Goal: Check status: Check status

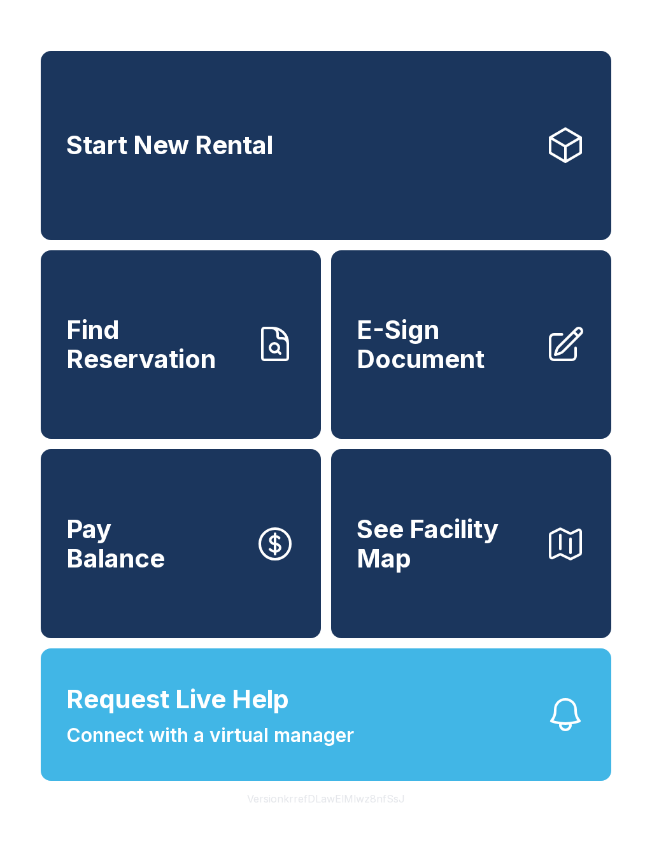
click at [228, 373] on span "Find Reservation" at bounding box center [155, 344] width 178 height 58
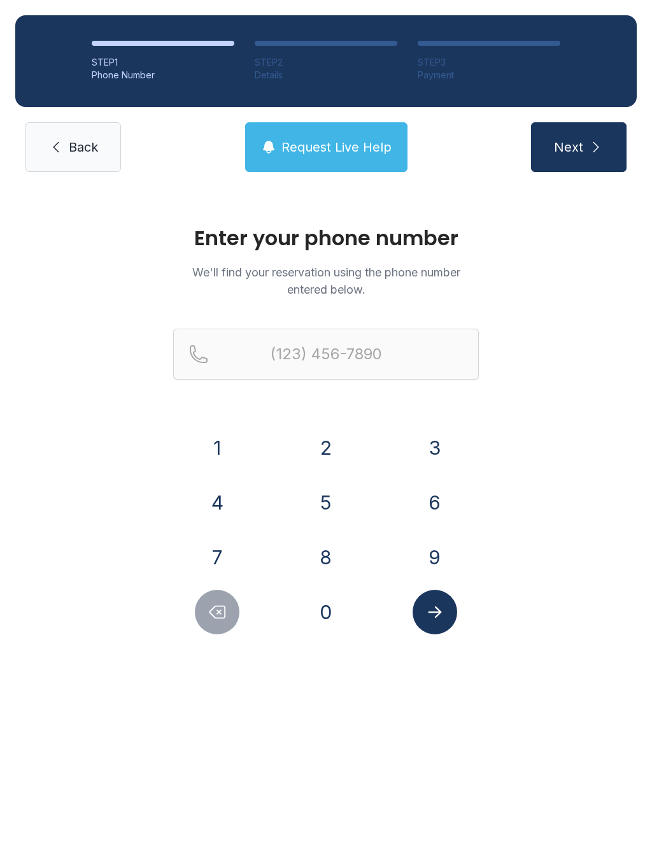
click at [216, 552] on button "7" at bounding box center [217, 557] width 45 height 45
click at [229, 430] on button "1" at bounding box center [217, 447] width 45 height 45
click at [441, 555] on button "9" at bounding box center [435, 557] width 45 height 45
click at [229, 499] on button "4" at bounding box center [217, 502] width 45 height 45
click at [443, 445] on button "3" at bounding box center [435, 447] width 45 height 45
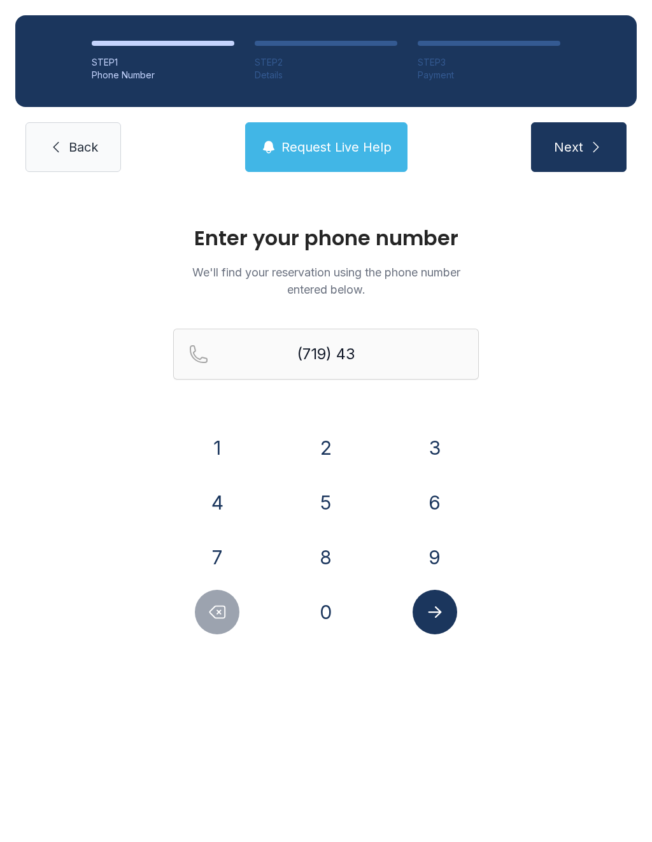
click at [441, 552] on button "9" at bounding box center [435, 557] width 45 height 45
click at [340, 613] on button "0" at bounding box center [326, 612] width 45 height 45
click at [339, 613] on button "0" at bounding box center [326, 612] width 45 height 45
click at [234, 502] on button "4" at bounding box center [217, 502] width 45 height 45
click at [439, 569] on button "9" at bounding box center [435, 557] width 45 height 45
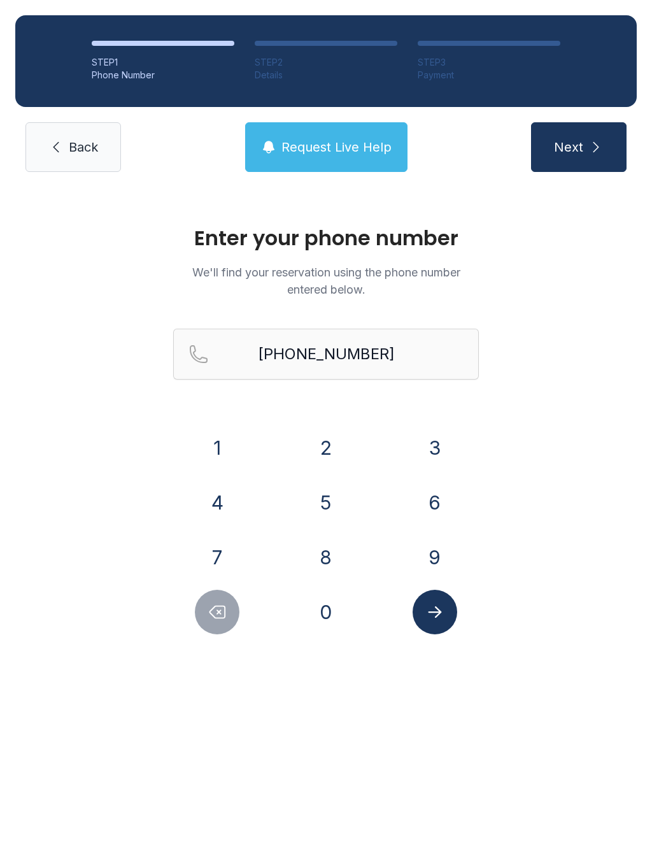
click at [442, 613] on icon "Submit lookup form" at bounding box center [434, 611] width 19 height 19
click at [223, 551] on button "7" at bounding box center [217, 557] width 45 height 45
click at [227, 444] on button "1" at bounding box center [217, 447] width 45 height 45
click at [452, 553] on button "9" at bounding box center [435, 557] width 45 height 45
click at [239, 496] on button "4" at bounding box center [217, 502] width 45 height 45
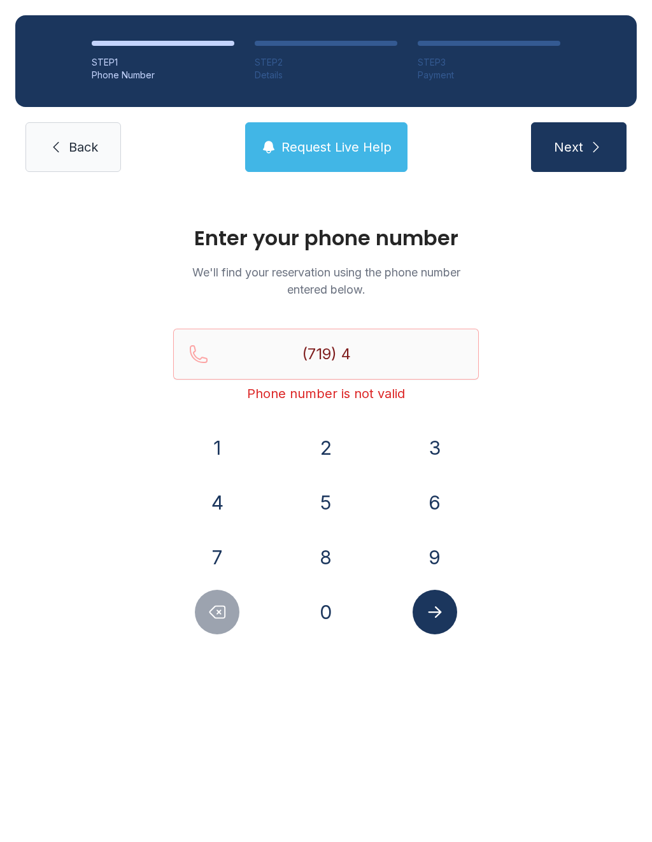
click at [439, 453] on button "3" at bounding box center [435, 447] width 45 height 45
click at [441, 560] on button "9" at bounding box center [435, 557] width 45 height 45
click at [347, 605] on button "0" at bounding box center [326, 612] width 45 height 45
click at [346, 599] on div "0" at bounding box center [326, 612] width 89 height 45
click at [231, 497] on button "4" at bounding box center [217, 502] width 45 height 45
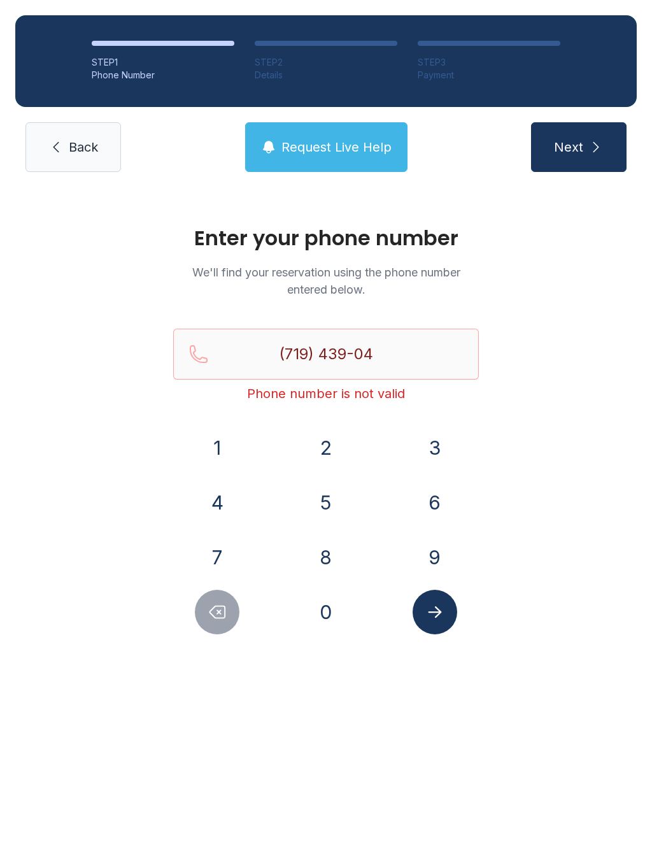
click at [436, 553] on button "9" at bounding box center [435, 557] width 45 height 45
click at [455, 615] on button "Submit lookup form" at bounding box center [435, 612] width 45 height 45
type input "("
